Goal: Task Accomplishment & Management: Use online tool/utility

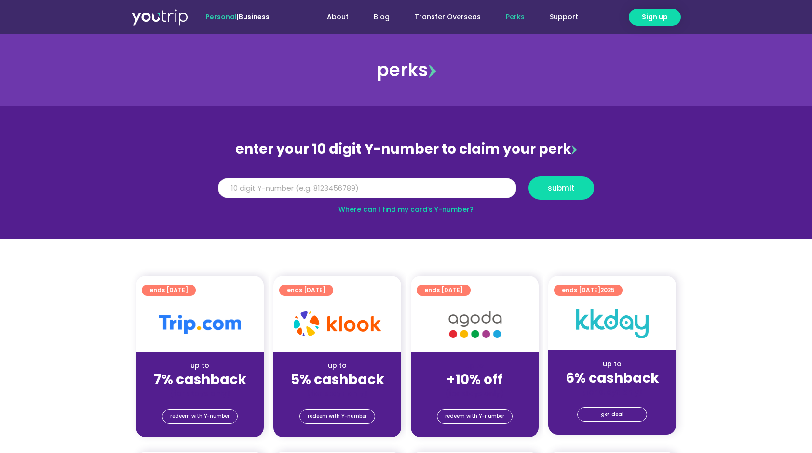
click at [365, 187] on input "Y Number" at bounding box center [367, 188] width 298 height 21
type input "8118823790"
click at [546, 188] on span "submit" at bounding box center [560, 188] width 49 height 7
